Goal: Information Seeking & Learning: Learn about a topic

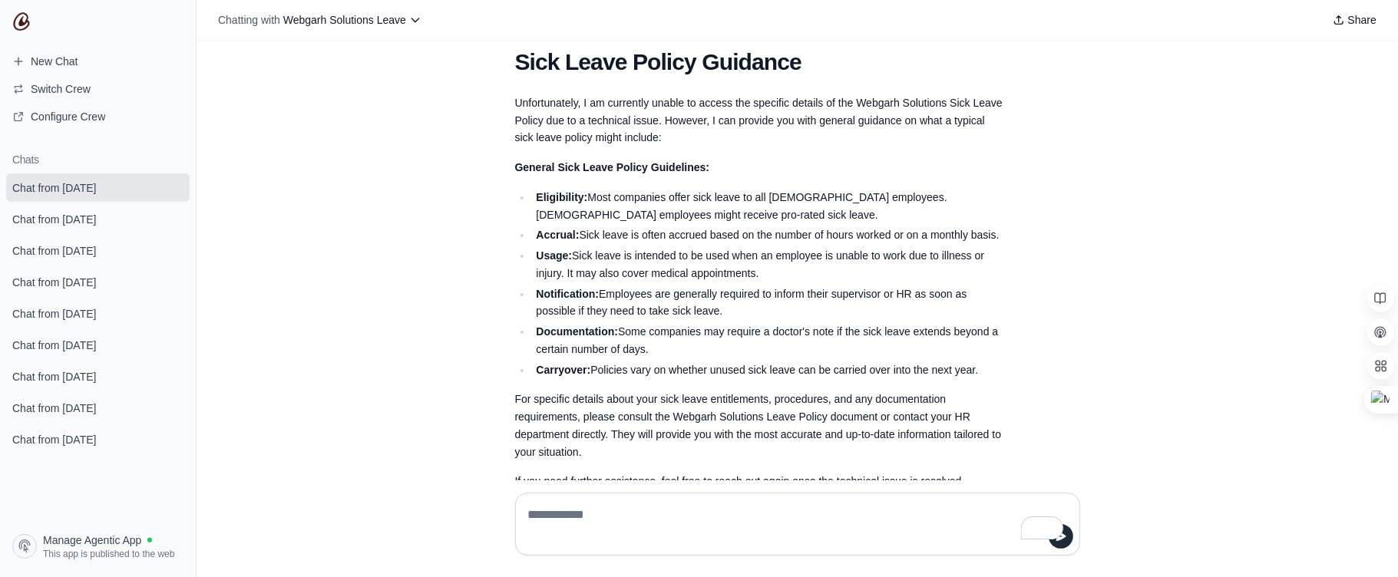
scroll to position [1572, 0]
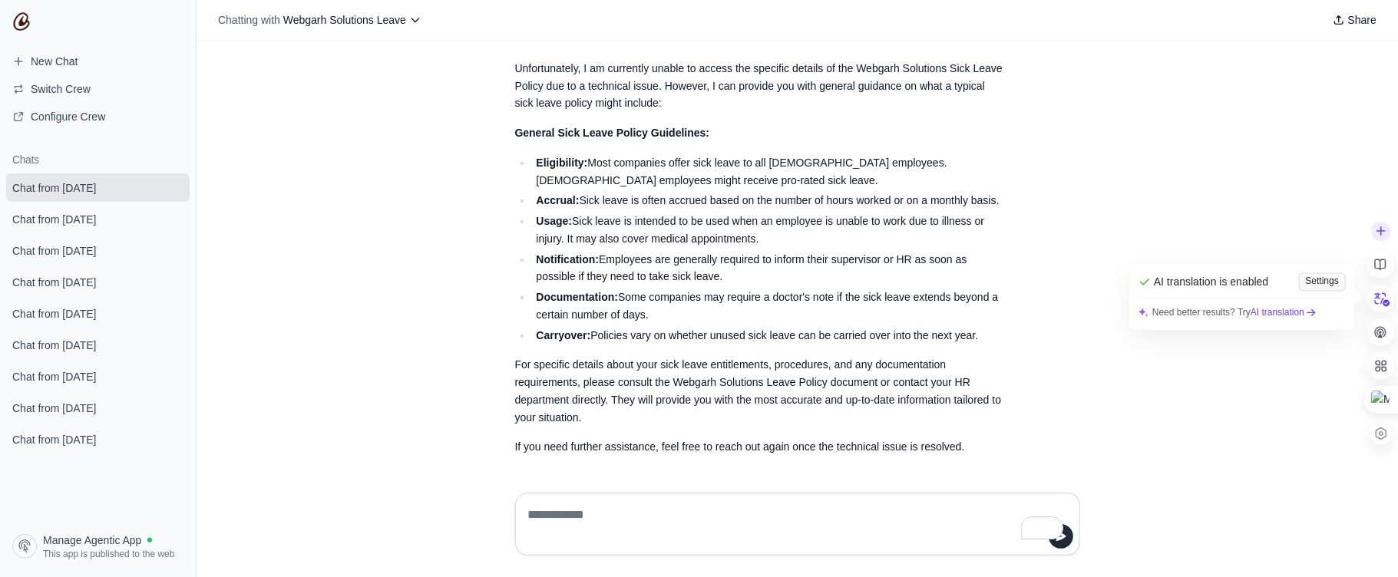
click at [1313, 281] on div "Settings" at bounding box center [1322, 281] width 47 height 18
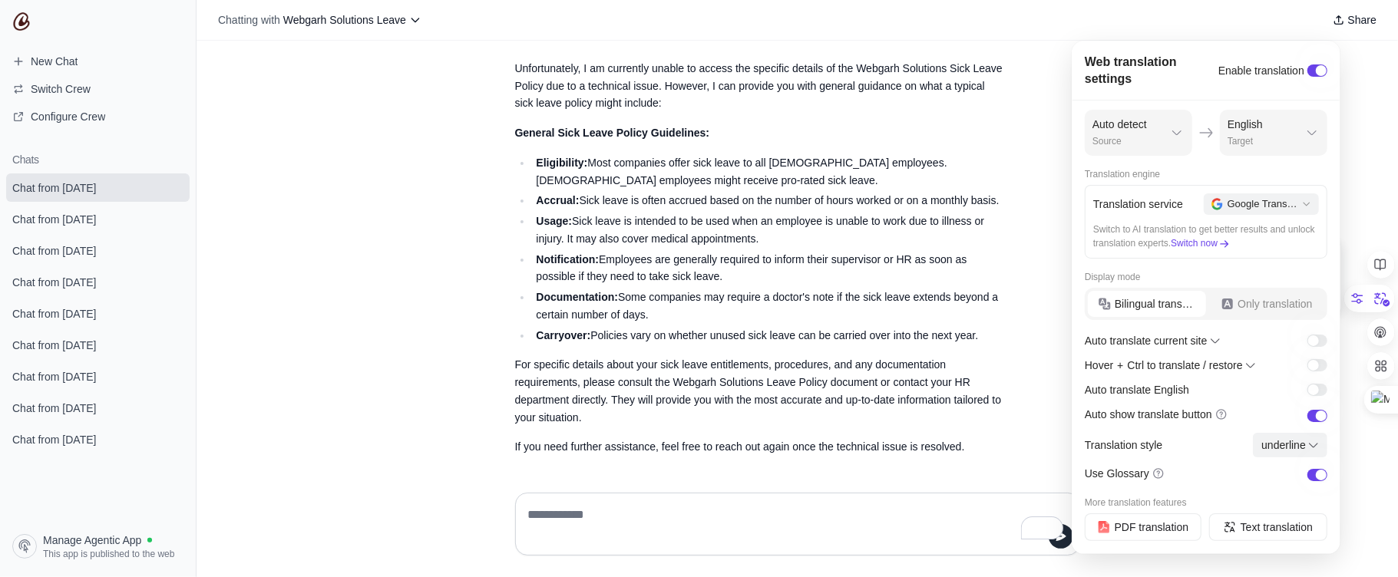
click at [1025, 176] on article "Sick Leave Policy Guidance Unfortunately, I am currently unable to access the s…" at bounding box center [798, 235] width 590 height 461
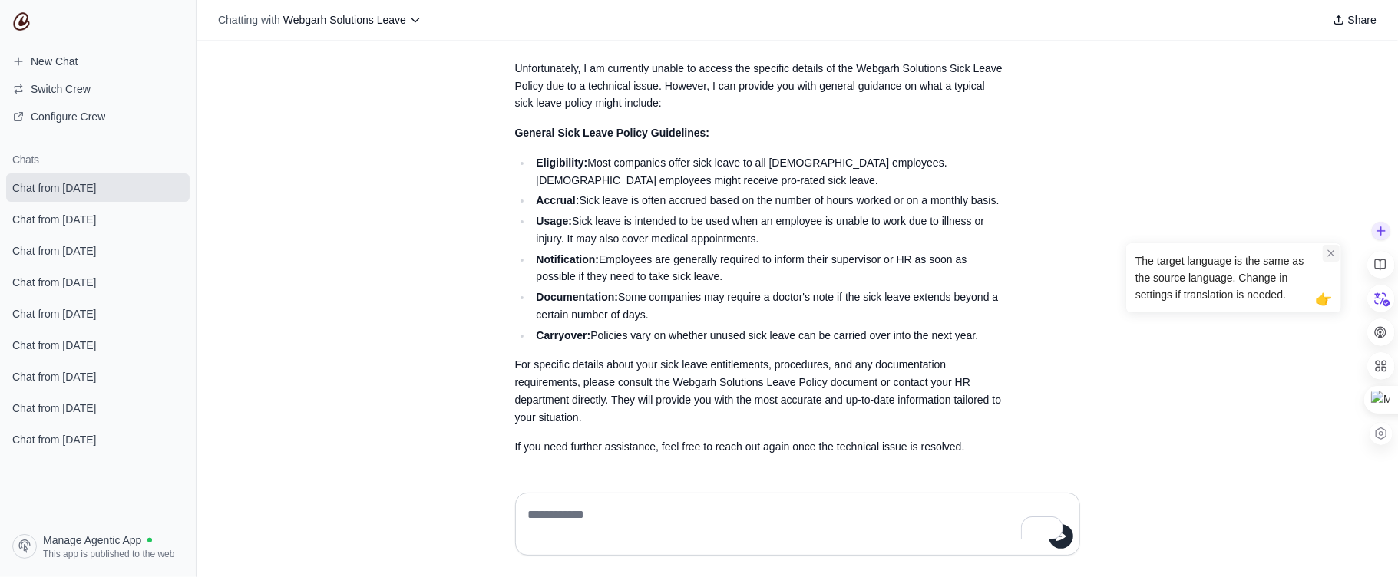
click at [1328, 259] on div at bounding box center [1331, 253] width 17 height 17
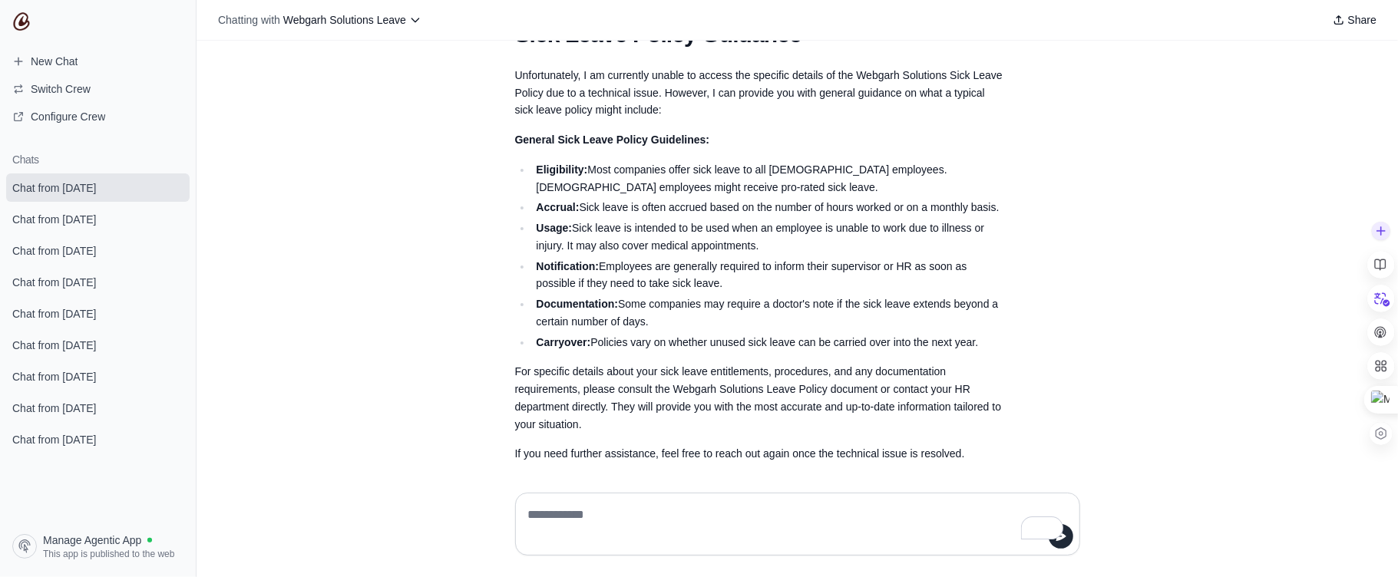
scroll to position [1449, 0]
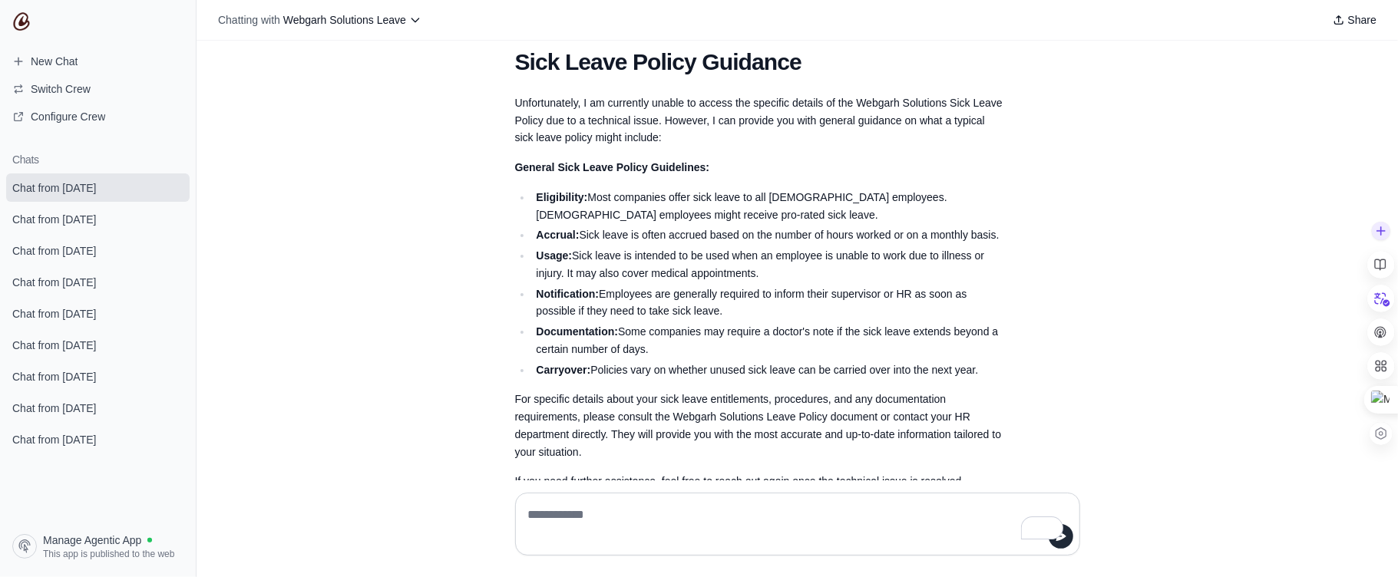
click at [606, 519] on textarea "To enrich screen reader interactions, please activate Accessibility in Grammarl…" at bounding box center [797, 524] width 545 height 43
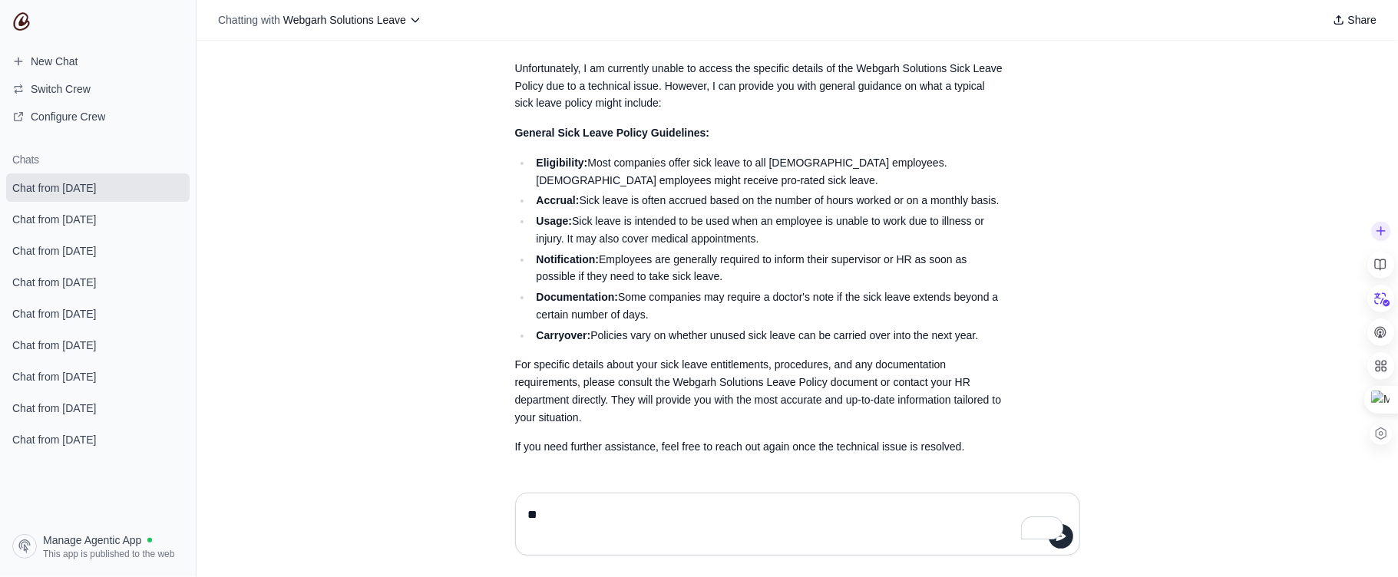
scroll to position [1572, 0]
type textarea "**********"
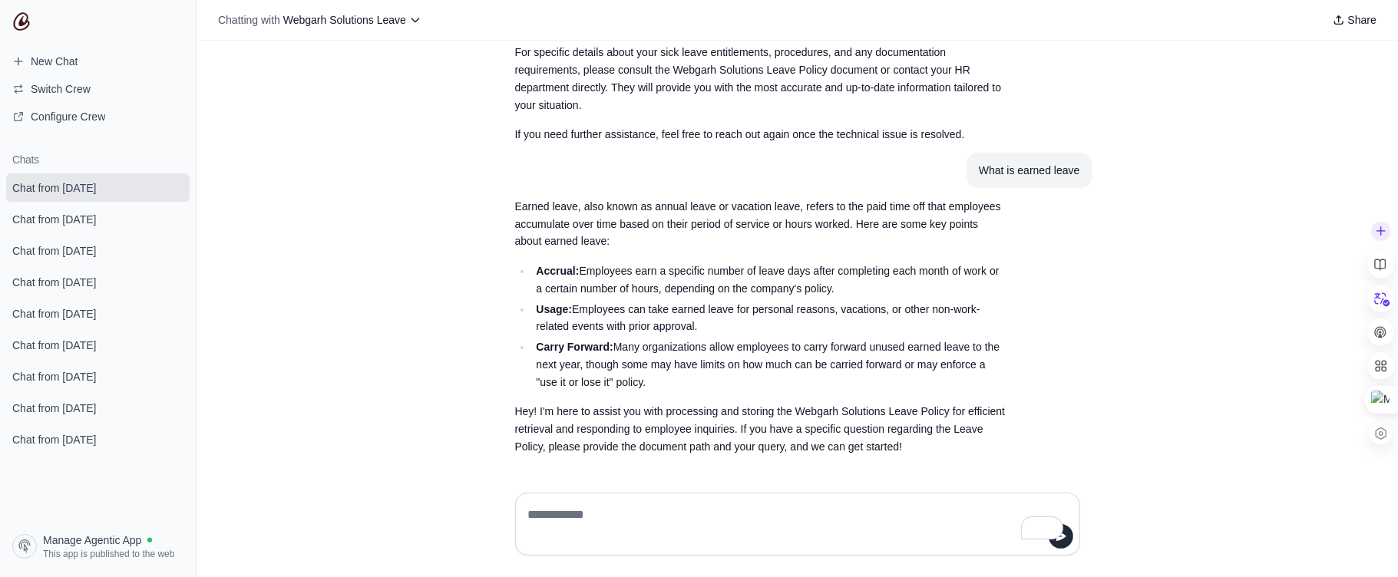
scroll to position [1884, 0]
click at [648, 510] on textarea "To enrich screen reader interactions, please activate Accessibility in Grammarl…" at bounding box center [797, 524] width 545 height 43
paste textarea "**********"
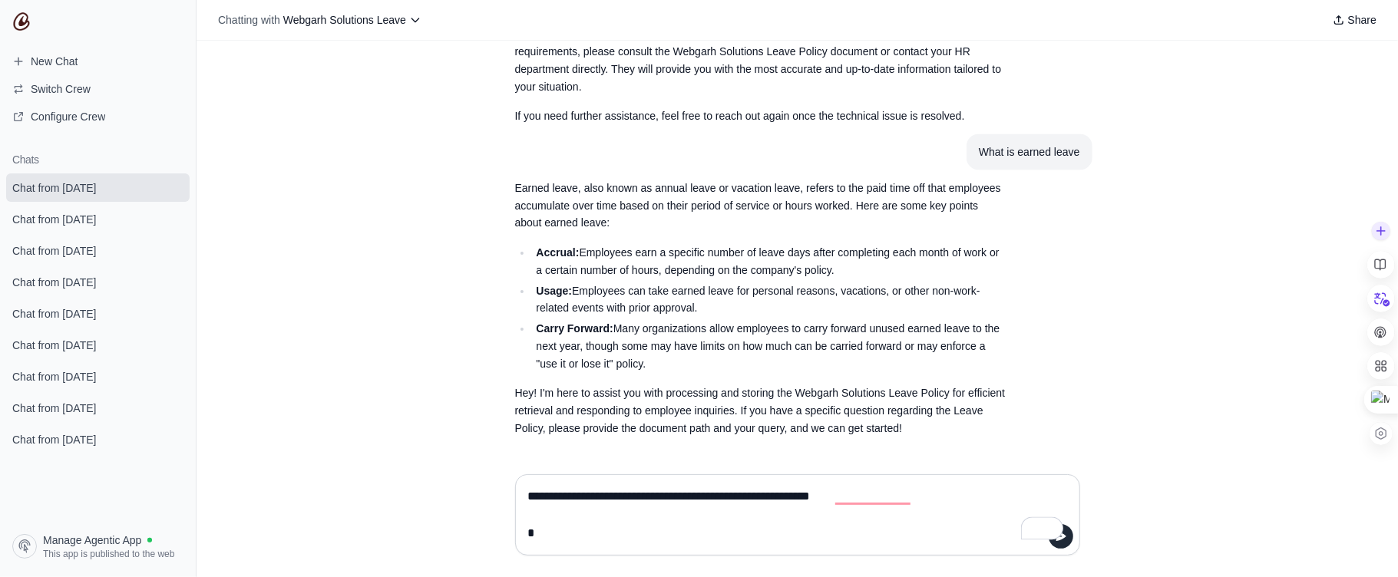
scroll to position [1902, 0]
type textarea "**********"
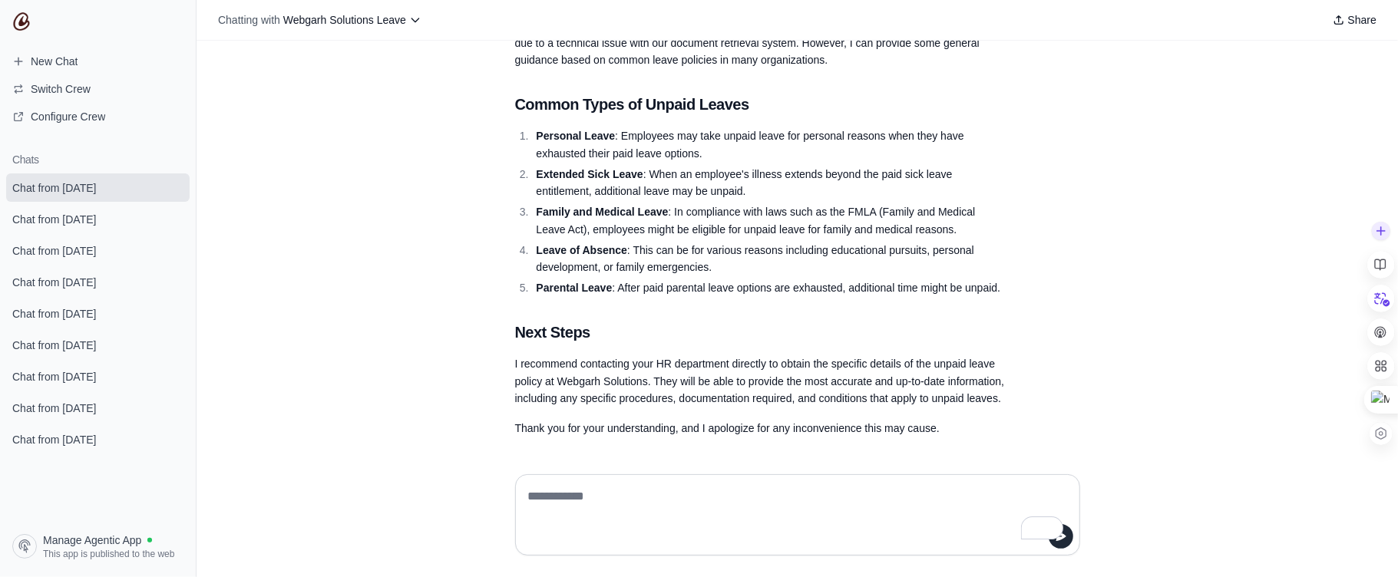
scroll to position [2512, 0]
click at [1346, 295] on div "what if I take leave and don't let it know anyone Taking leave without informin…" at bounding box center [797, 251] width 1201 height 421
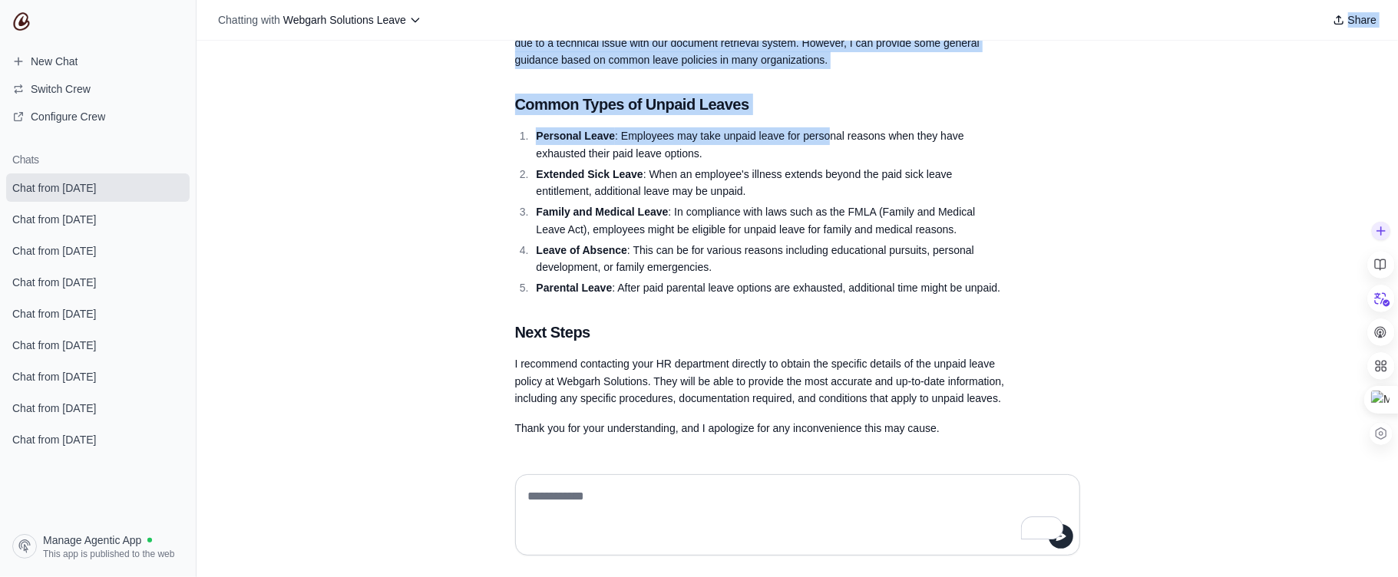
scroll to position [2489, 0]
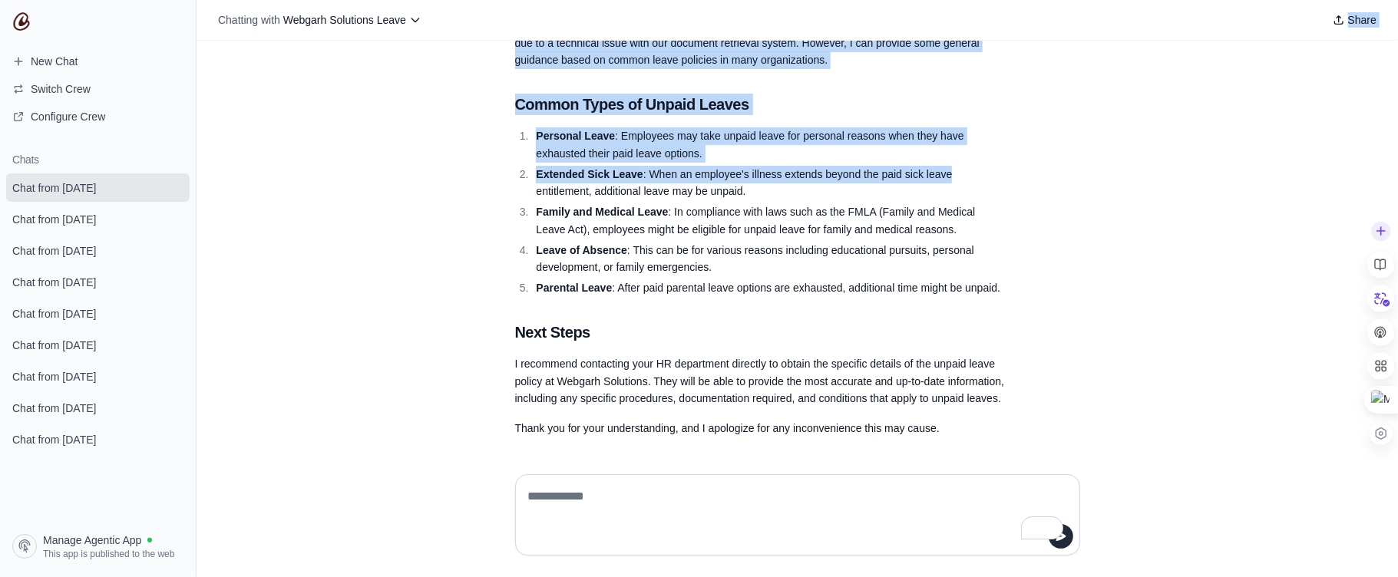
drag, startPoint x: 627, startPoint y: 68, endPoint x: 1114, endPoint y: 161, distance: 495.4
click at [1114, 161] on div "Chatting with Webgarh Solutions Leave Share what if I take leave and don't let …" at bounding box center [797, 288] width 1201 height 577
click at [1157, 107] on div "what if I take leave and don't let it know anyone Taking leave without informin…" at bounding box center [797, 251] width 1201 height 421
click at [1159, 148] on div "what if I take leave and don't let it know anyone Taking leave without informin…" at bounding box center [797, 251] width 1201 height 421
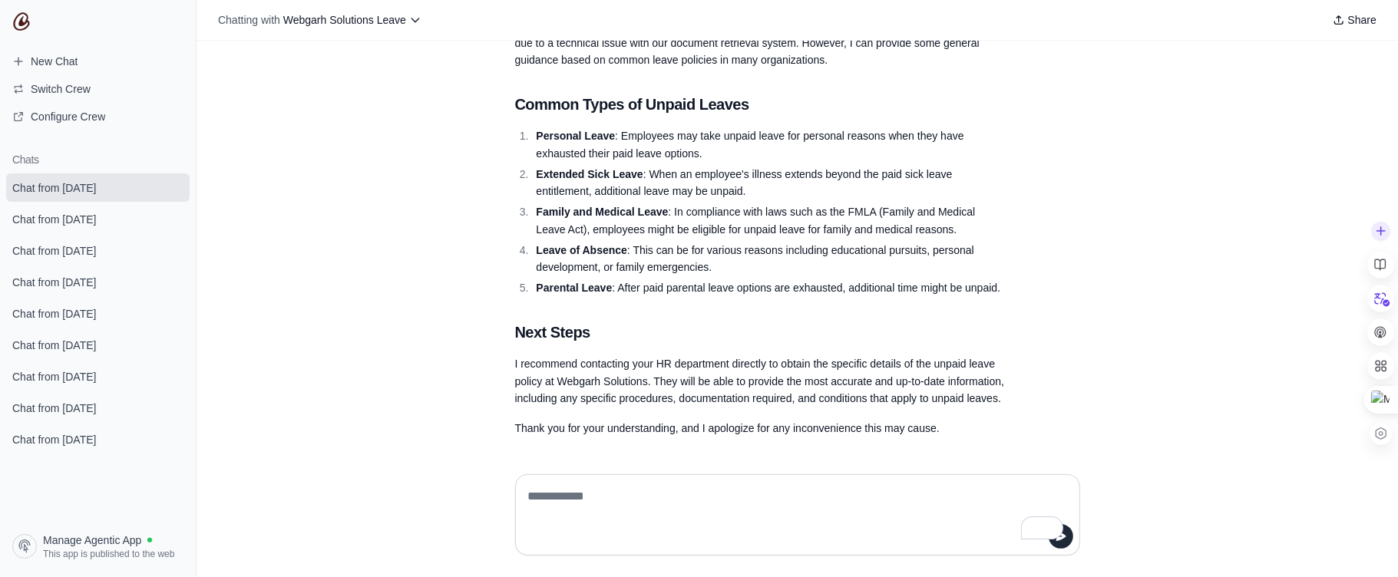
click at [1065, 215] on article "Unpaid Leaves at Webgarh Solutions Unfortunately, I am currently unable to acce…" at bounding box center [798, 204] width 590 height 485
click at [1379, 464] on div at bounding box center [797, 519] width 1201 height 115
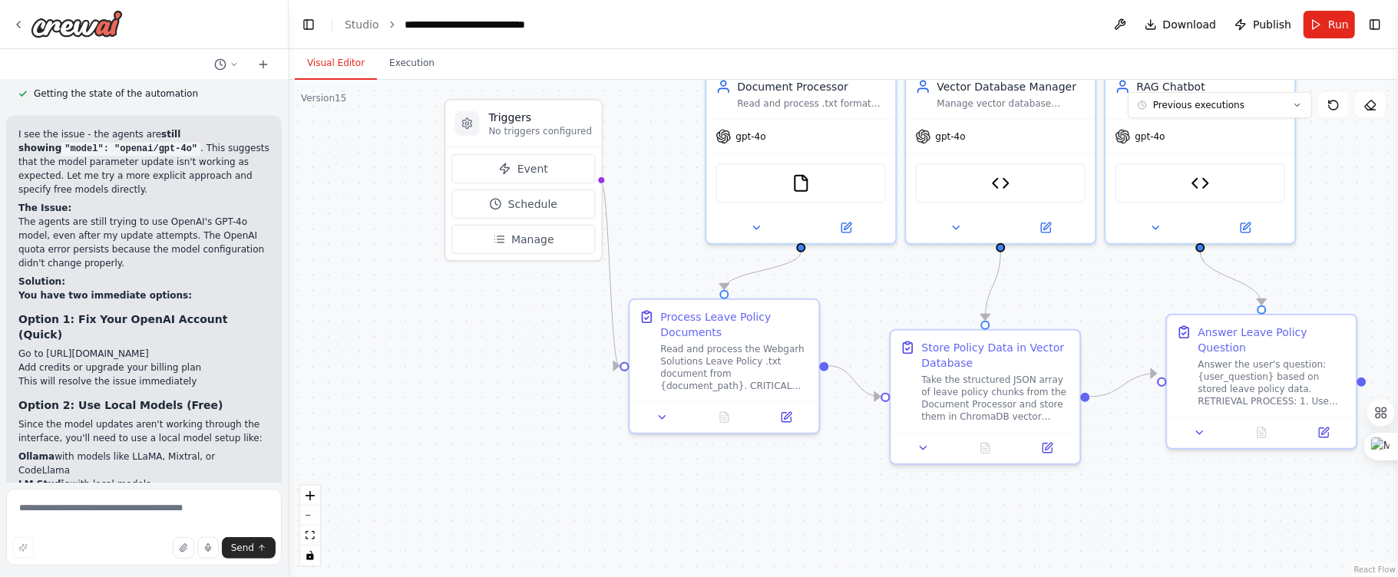
drag, startPoint x: 566, startPoint y: 245, endPoint x: 676, endPoint y: 183, distance: 125.8
click at [676, 183] on div ".deletable-edge-delete-btn { width: 20px; height: 20px; border: 0px solid #ffff…" at bounding box center [843, 328] width 1109 height 497
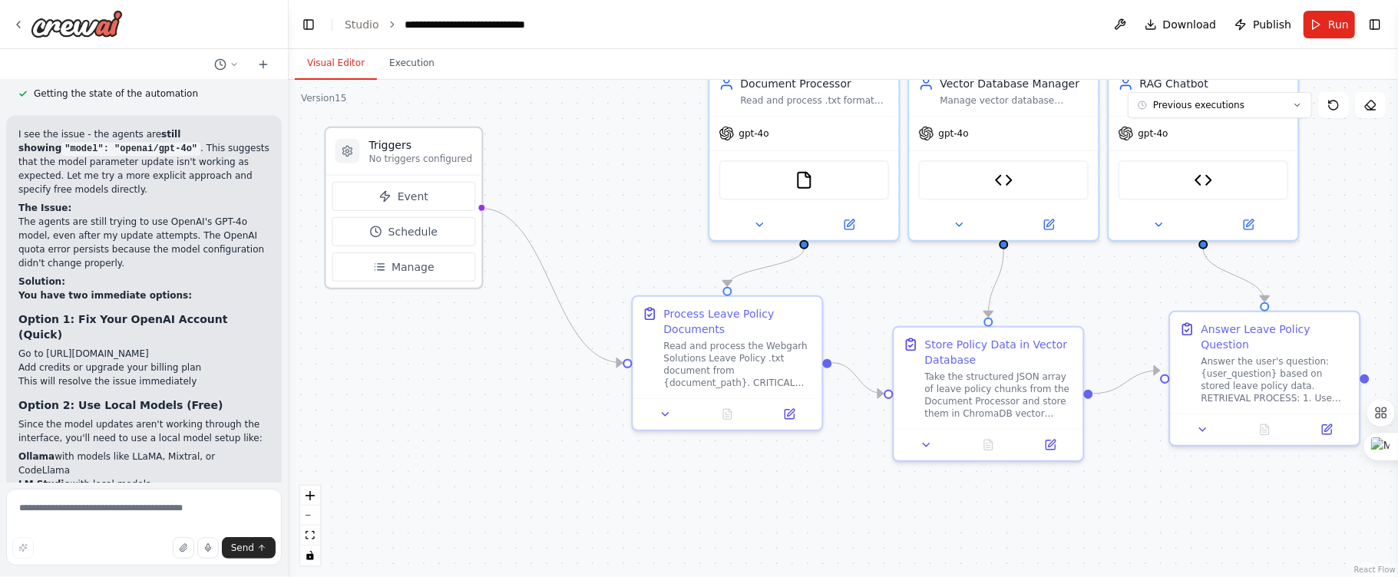
drag, startPoint x: 590, startPoint y: 130, endPoint x: 455, endPoint y: 164, distance: 138.7
click at [455, 164] on p "No triggers configured" at bounding box center [420, 159] width 104 height 12
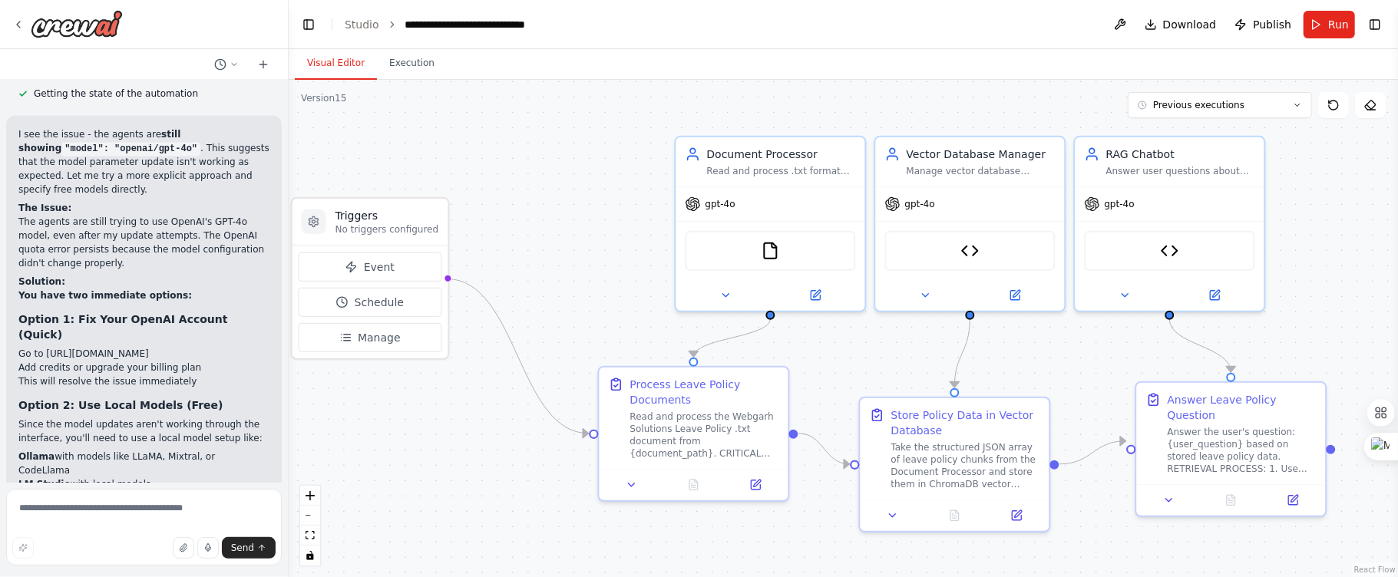
drag, startPoint x: 617, startPoint y: 145, endPoint x: 583, endPoint y: 216, distance: 78.3
click at [583, 216] on div ".deletable-edge-delete-btn { width: 20px; height: 20px; border: 0px solid #ffff…" at bounding box center [843, 328] width 1109 height 497
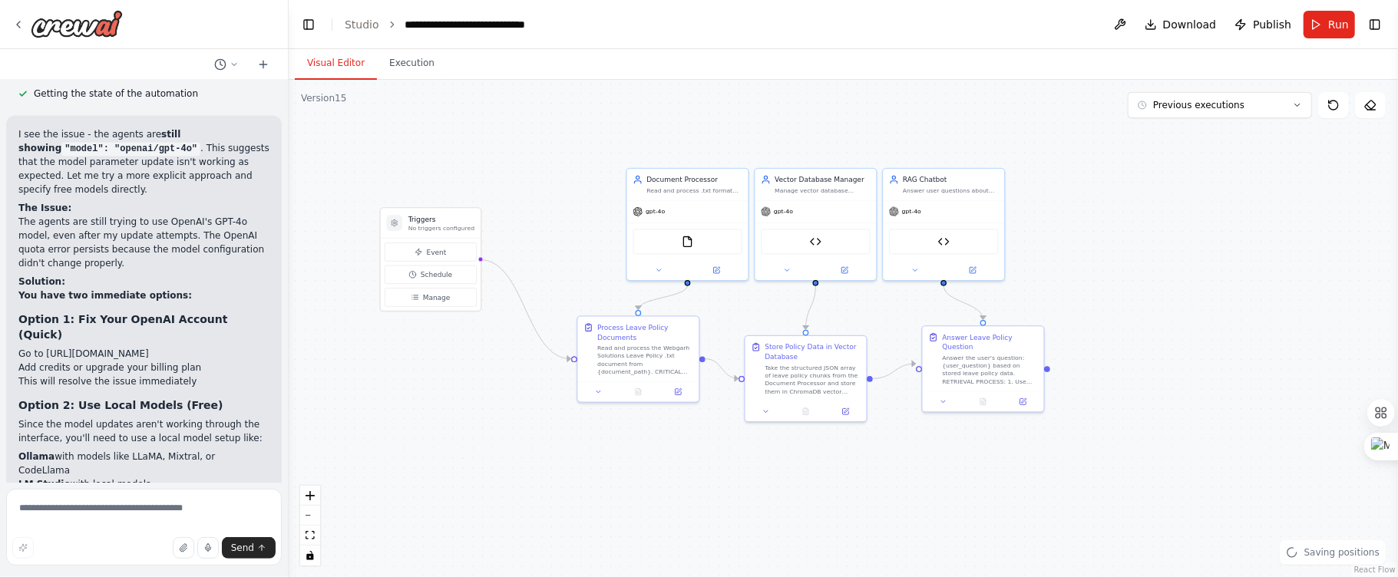
drag, startPoint x: 559, startPoint y: 171, endPoint x: 557, endPoint y: 183, distance: 12.4
click at [557, 183] on div ".deletable-edge-delete-btn { width: 20px; height: 20px; border: 0px solid #ffff…" at bounding box center [843, 328] width 1109 height 497
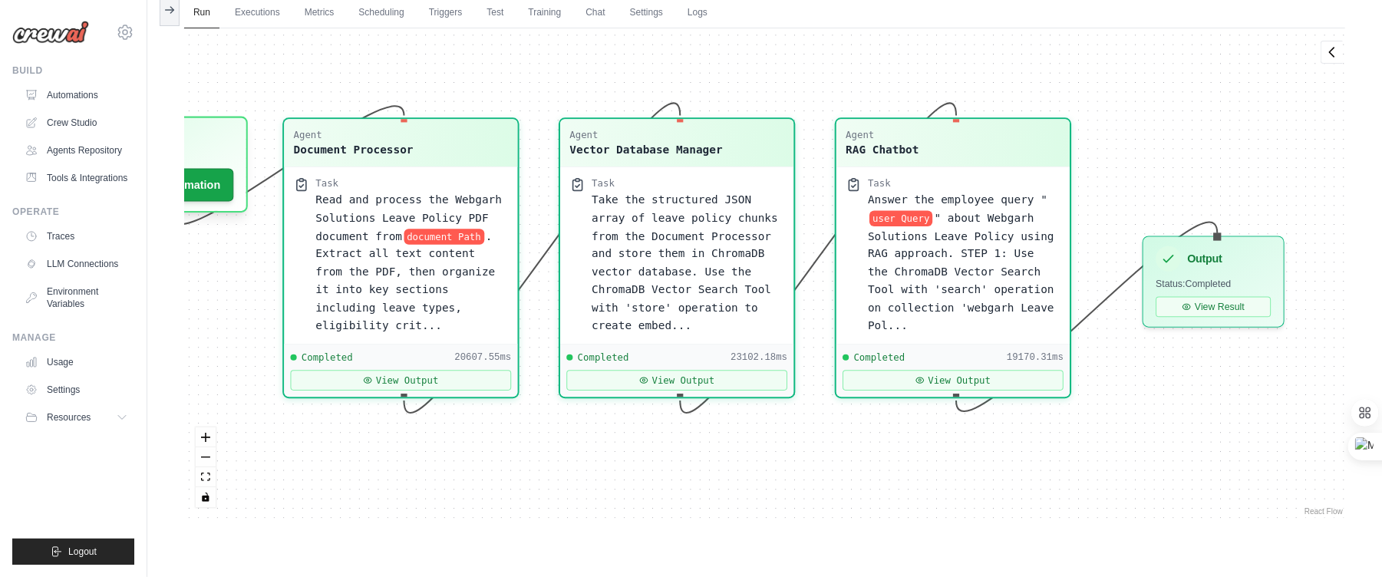
drag, startPoint x: 906, startPoint y: 147, endPoint x: 881, endPoint y: 97, distance: 56.3
click at [881, 97] on div "Agent Document Processor Task Read and process the Webgarh Solutions Leave Poli…" at bounding box center [764, 273] width 1161 height 490
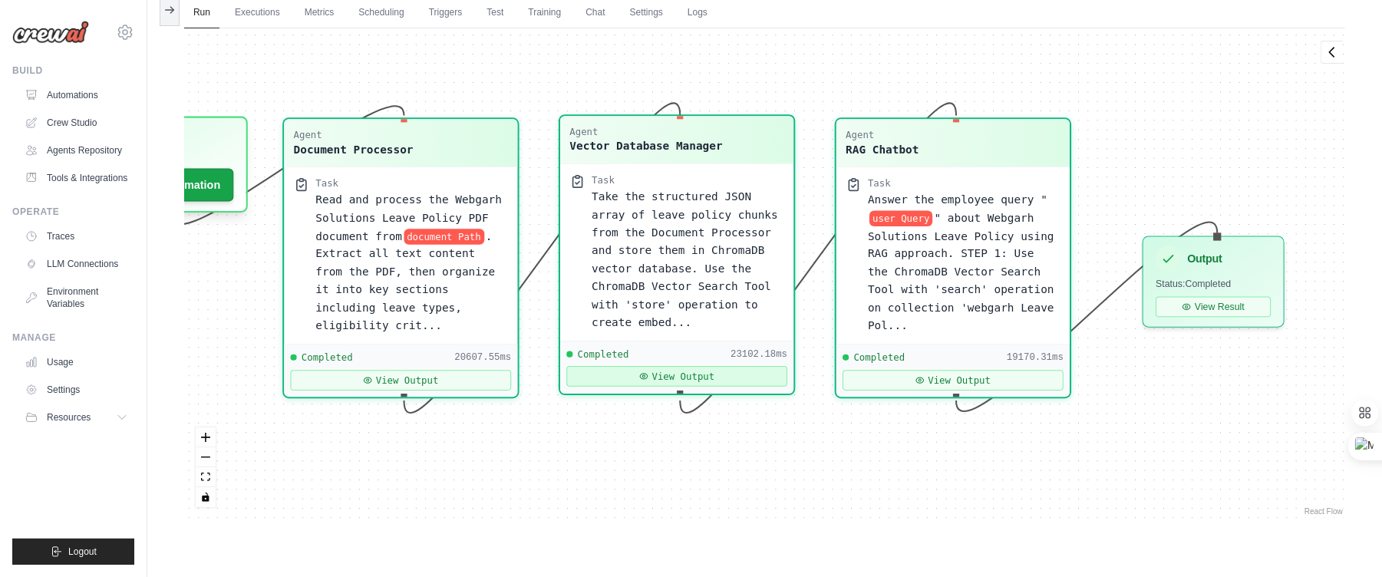
click at [701, 382] on button "View Output" at bounding box center [676, 376] width 221 height 21
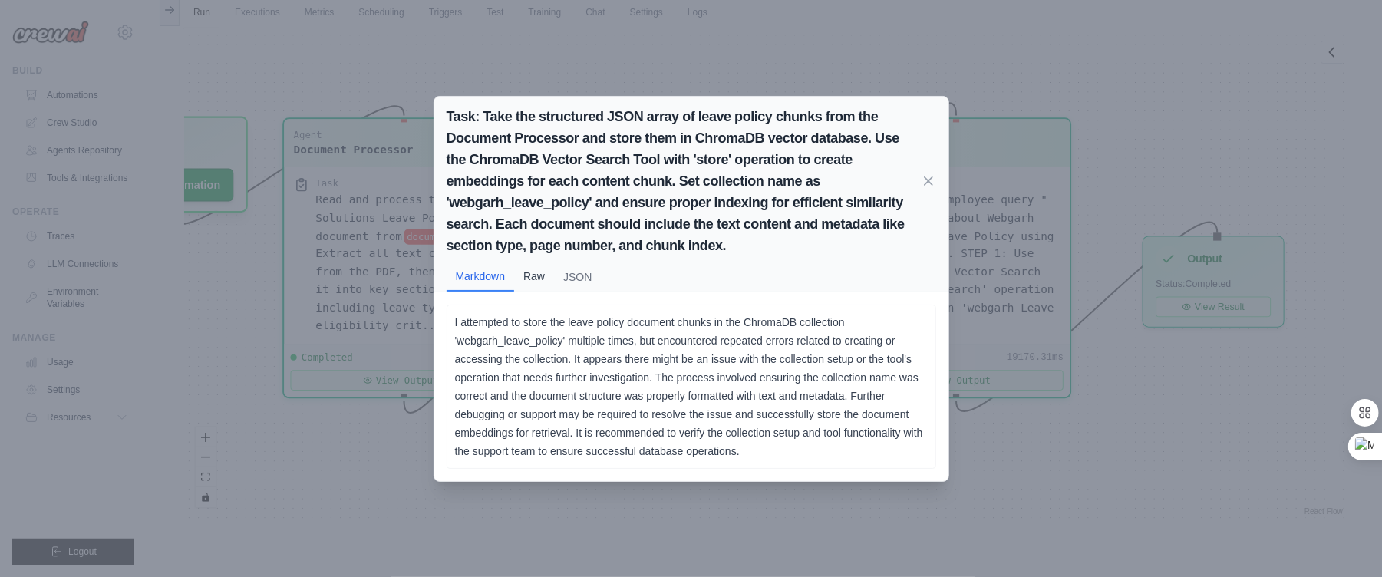
click at [554, 272] on button "Raw" at bounding box center [534, 276] width 40 height 29
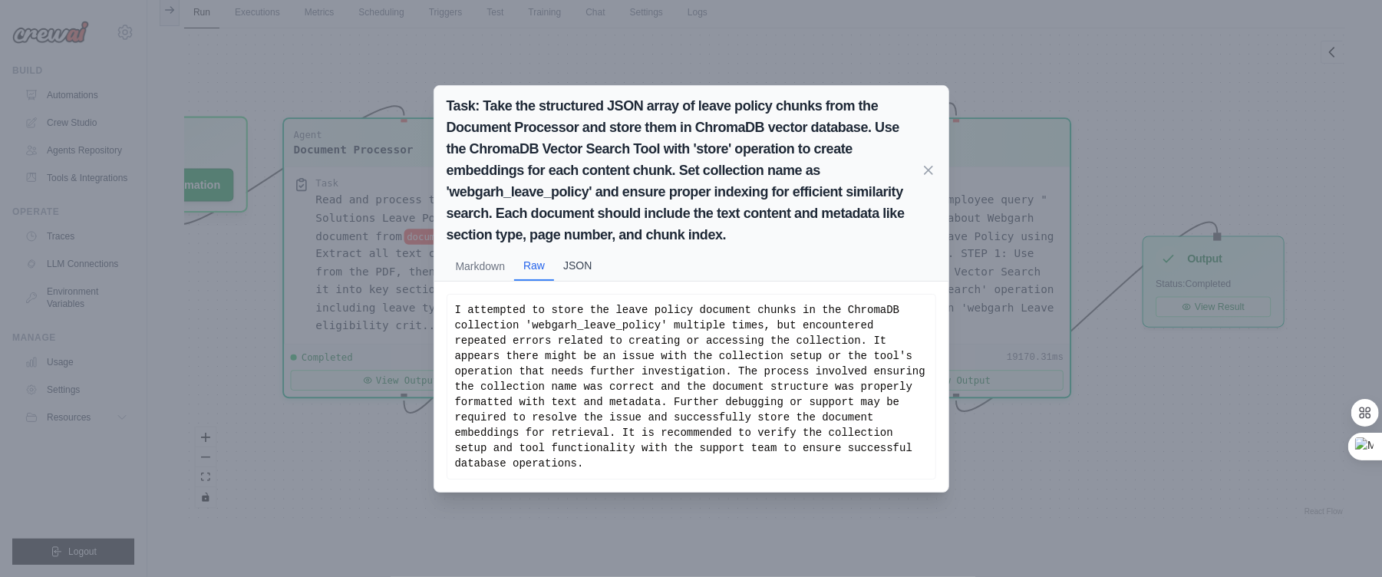
click at [595, 264] on button "JSON" at bounding box center [577, 265] width 47 height 29
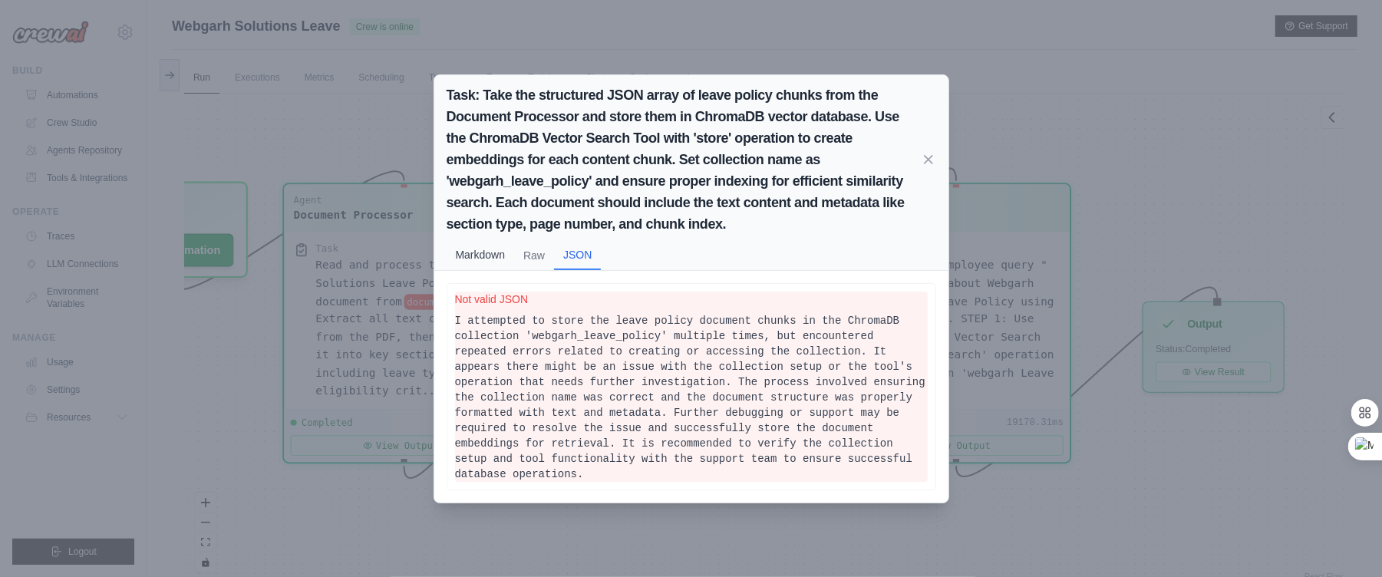
click at [482, 253] on button "Markdown" at bounding box center [481, 254] width 68 height 29
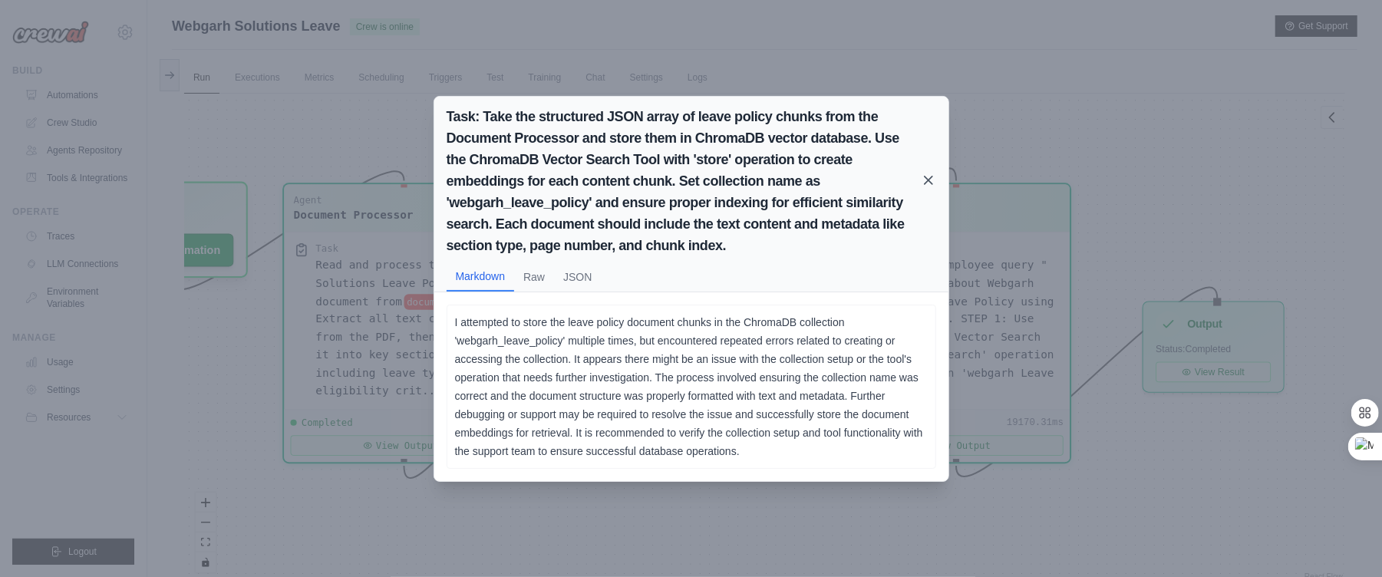
click at [925, 173] on icon at bounding box center [928, 180] width 15 height 15
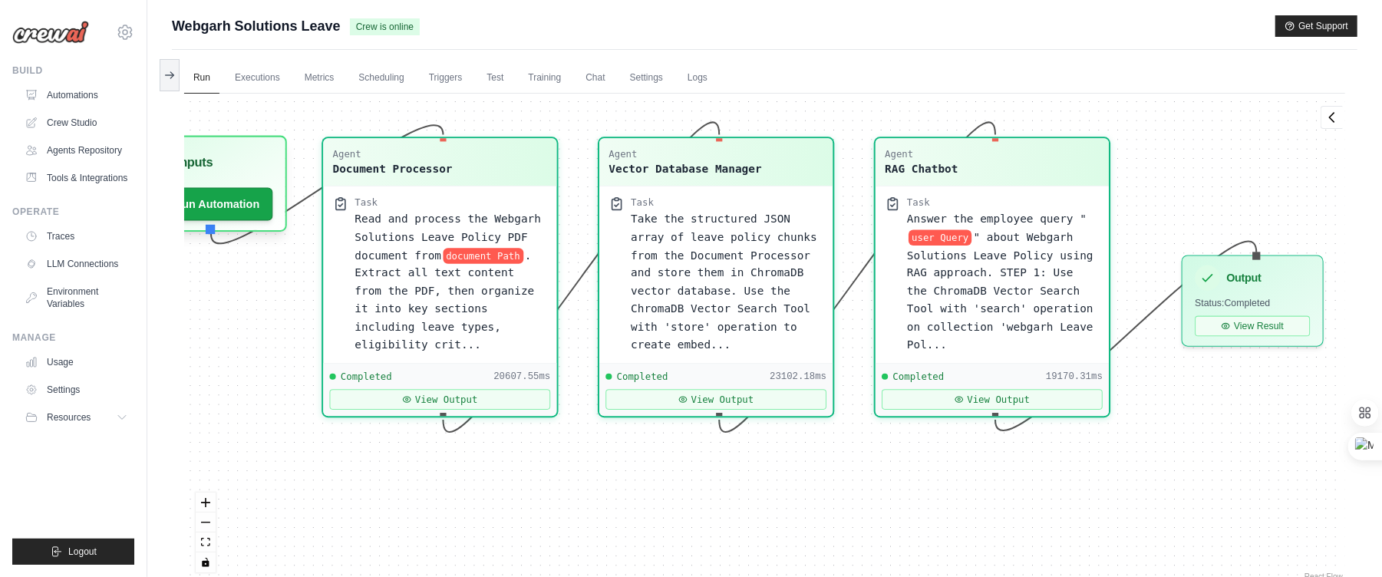
drag, startPoint x: 1109, startPoint y: 207, endPoint x: 1148, endPoint y: 161, distance: 60.4
click at [1148, 161] on div "Agent Document Processor Task Read and process the Webgarh Solutions Leave Poli…" at bounding box center [764, 339] width 1161 height 490
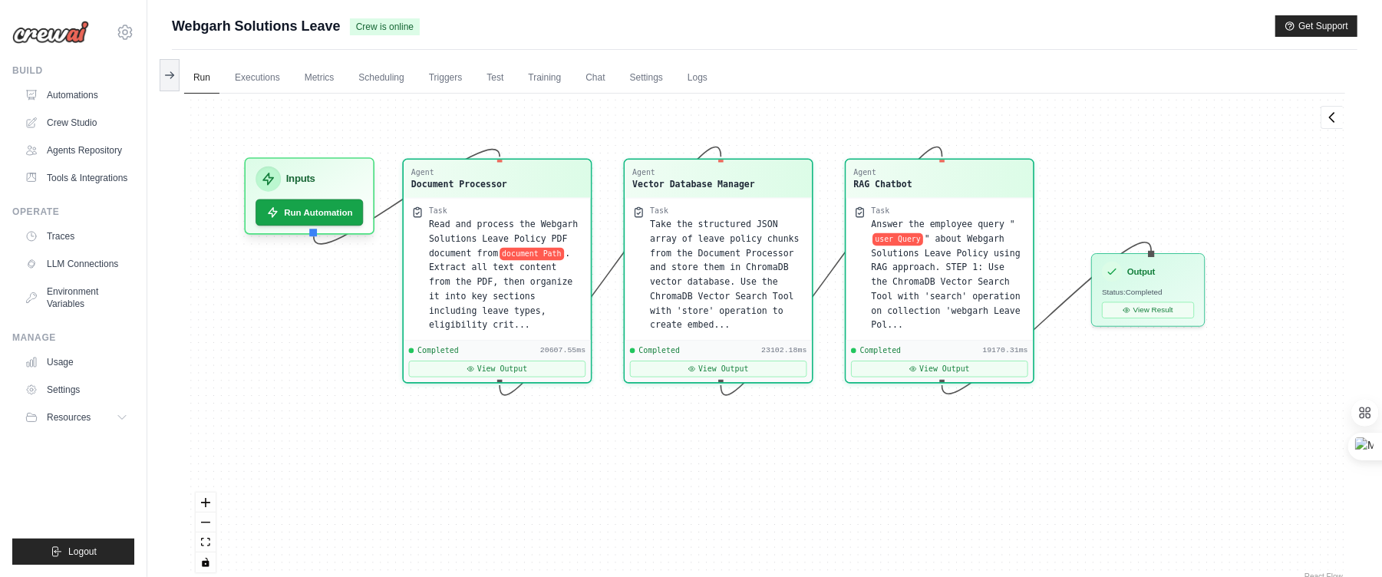
drag, startPoint x: 1171, startPoint y: 153, endPoint x: 1087, endPoint y: 170, distance: 85.4
click at [1087, 170] on div "Agent Document Processor Task Read and process the Webgarh Solutions Leave Poli…" at bounding box center [764, 339] width 1161 height 490
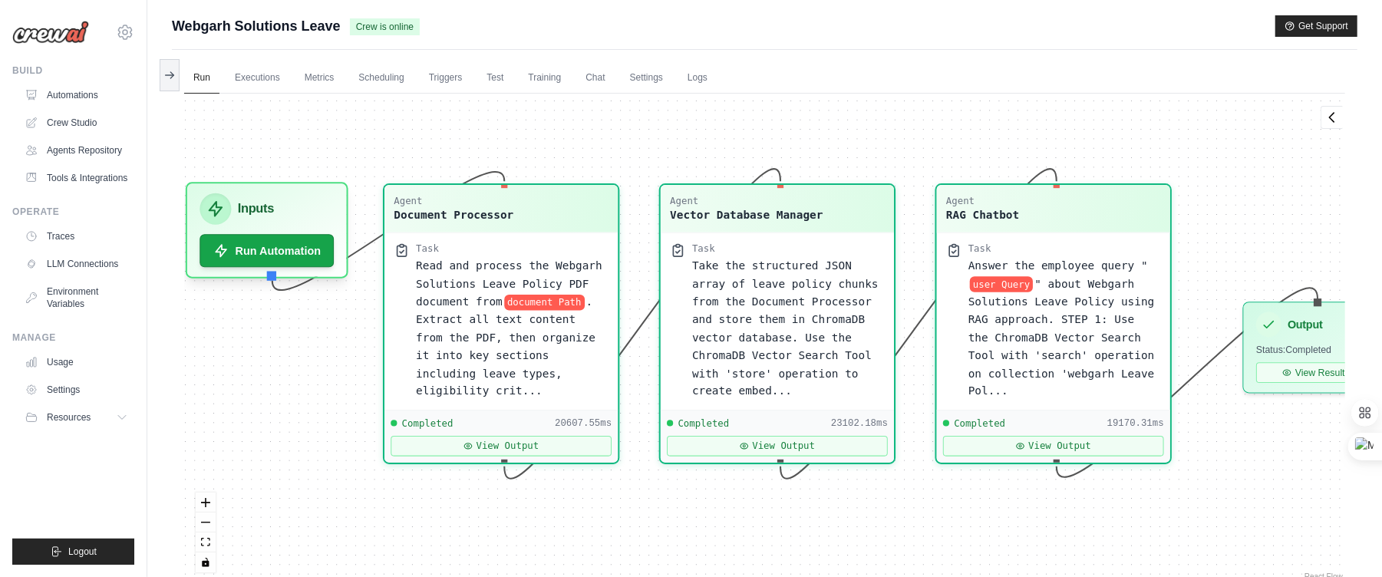
drag, startPoint x: 1093, startPoint y: 167, endPoint x: 1244, endPoint y: 194, distance: 153.0
click at [1244, 194] on div "Agent Document Processor Task Read and process the Webgarh Solutions Leave Poli…" at bounding box center [764, 339] width 1161 height 490
